Goal: Register for event/course

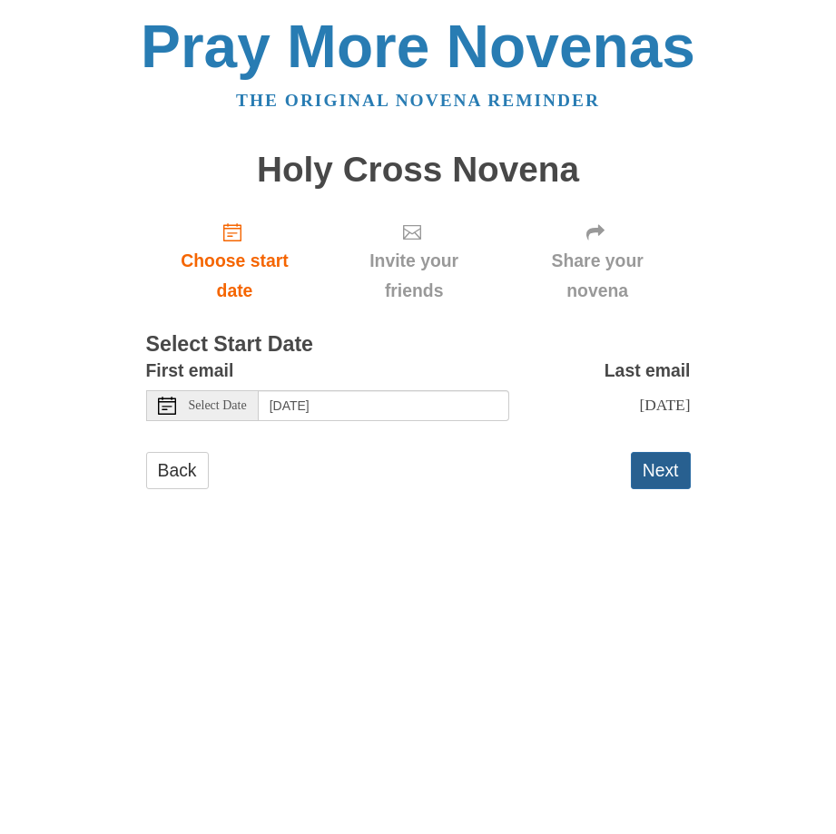
click at [658, 477] on button "Next" at bounding box center [661, 470] width 60 height 37
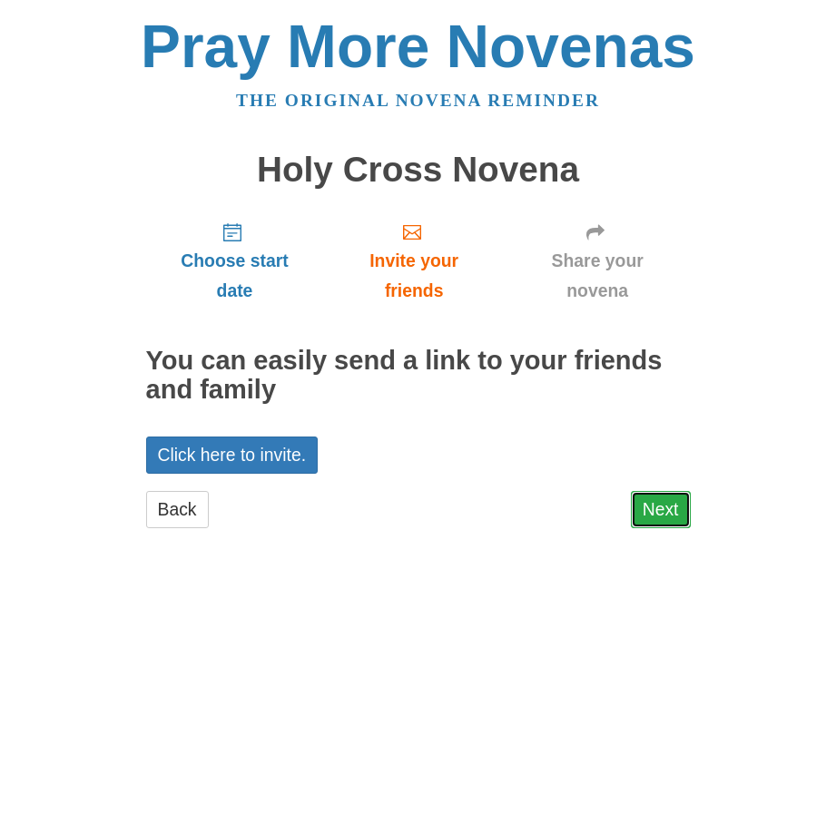
click at [657, 502] on link "Next" at bounding box center [661, 509] width 60 height 37
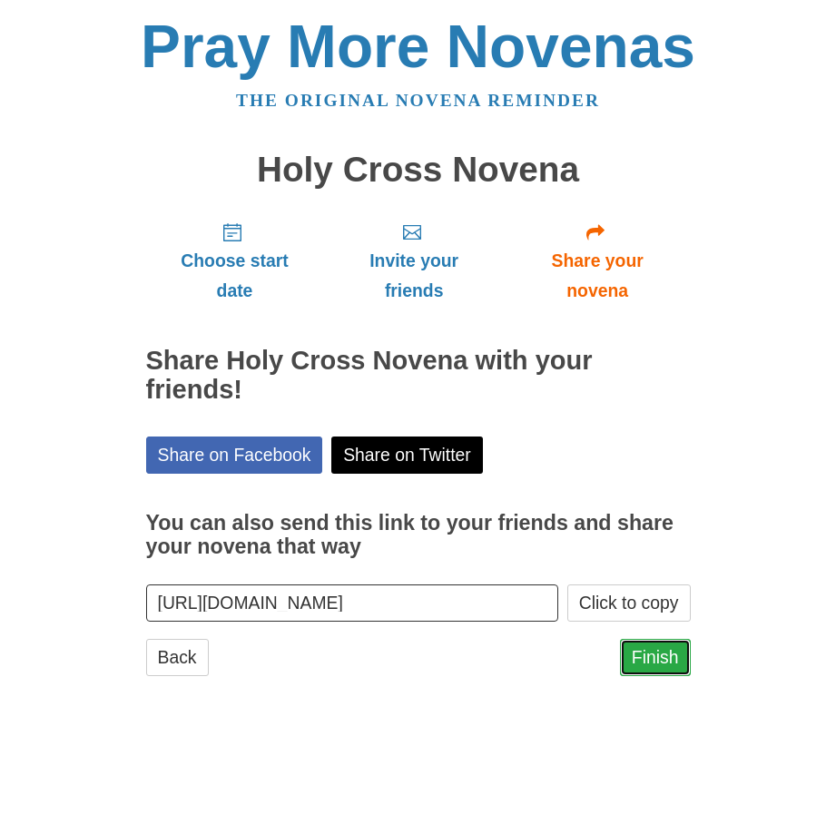
click at [661, 657] on link "Finish" at bounding box center [655, 657] width 71 height 37
